Goal: Check status: Check status

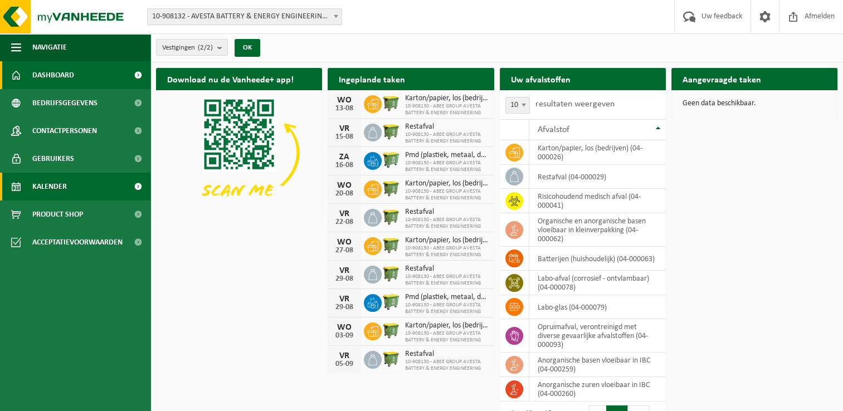
click at [53, 183] on span "Kalender" at bounding box center [49, 187] width 35 height 28
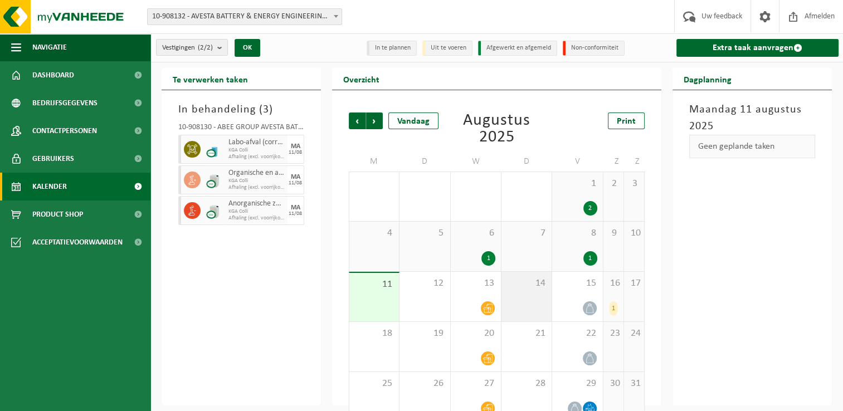
click at [516, 296] on div "14" at bounding box center [527, 297] width 50 height 50
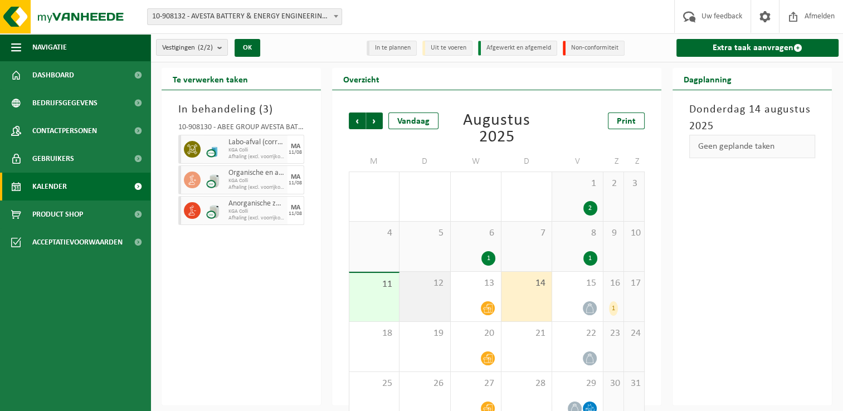
click at [426, 296] on div "12" at bounding box center [425, 297] width 50 height 50
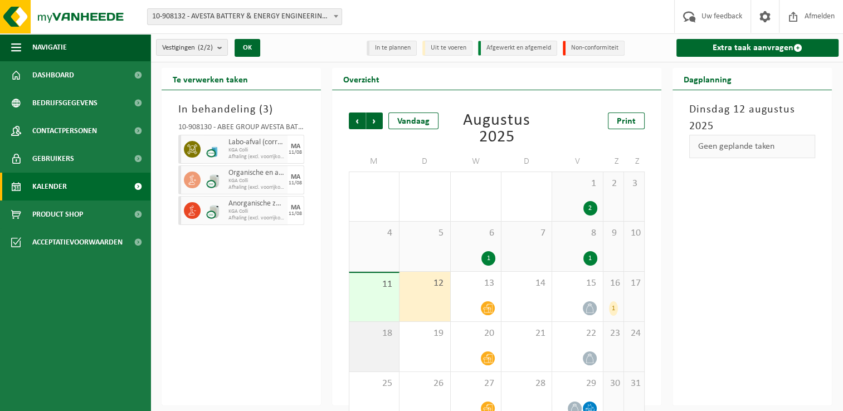
click at [376, 333] on span "18" at bounding box center [374, 334] width 38 height 12
